Goal: Task Accomplishment & Management: Manage account settings

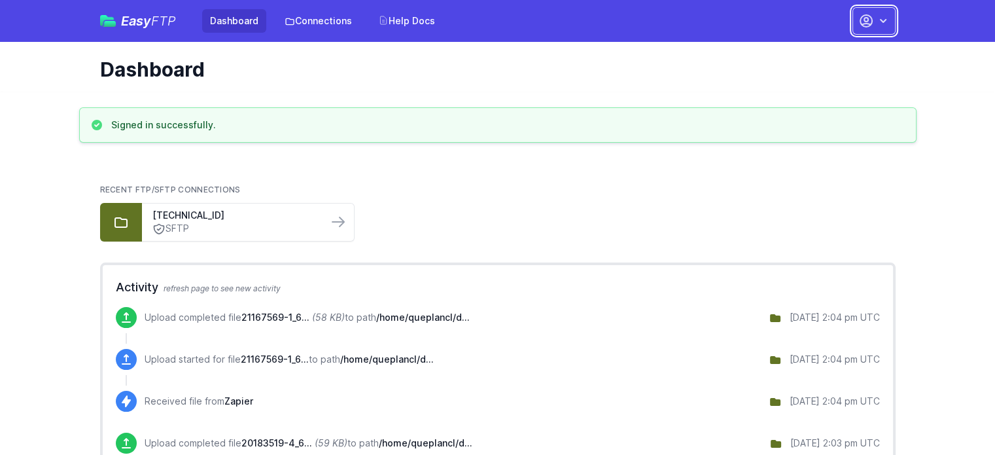
click at [880, 20] on icon "button" at bounding box center [882, 20] width 13 height 13
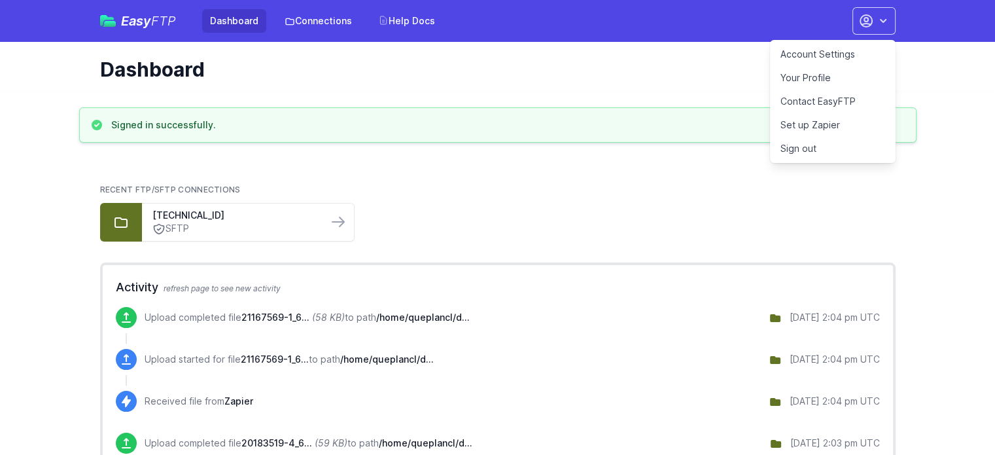
click at [834, 54] on link "Account Settings" at bounding box center [833, 55] width 126 height 24
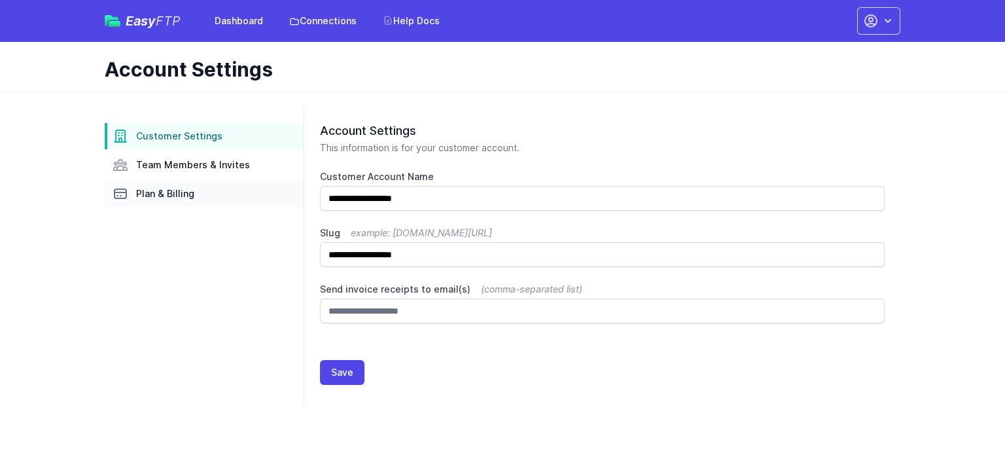
click at [188, 192] on span "Plan & Billing" at bounding box center [165, 193] width 58 height 13
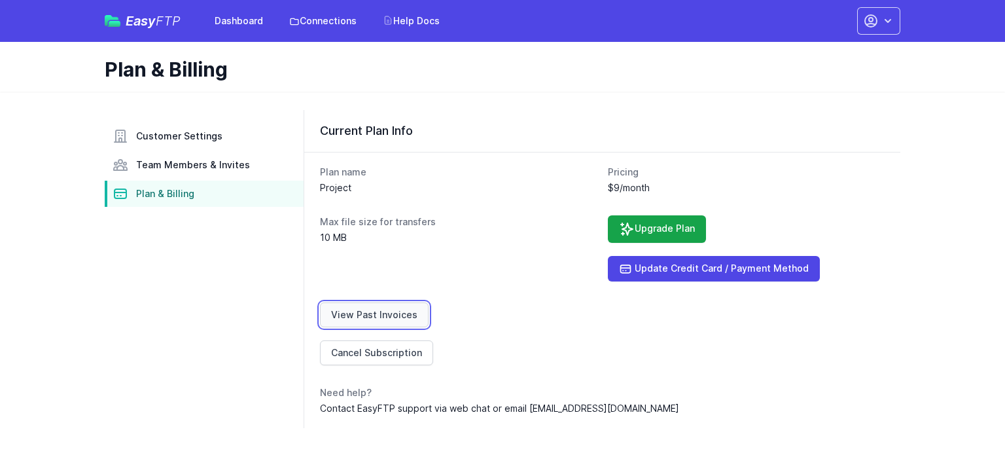
click at [362, 306] on link "View Past Invoices" at bounding box center [374, 314] width 109 height 25
